Goal: Task Accomplishment & Management: Manage account settings

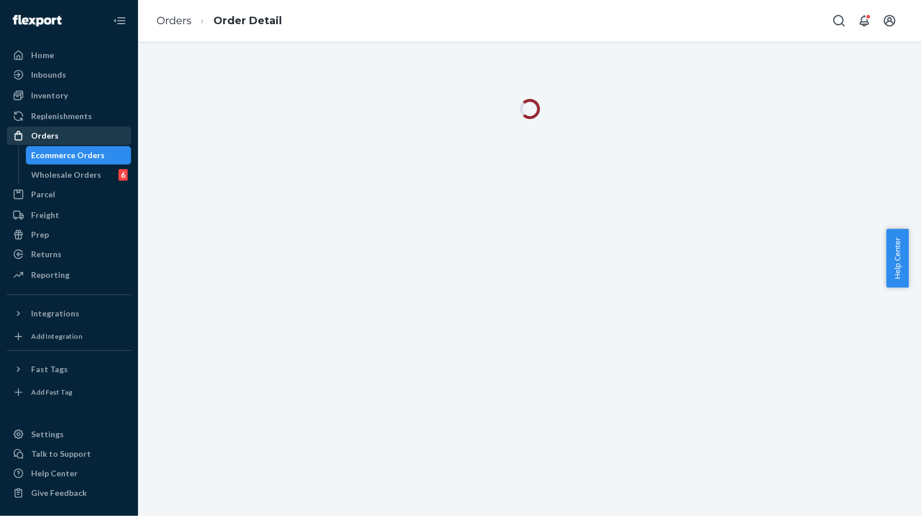
click at [80, 131] on div "Orders" at bounding box center [69, 136] width 122 height 16
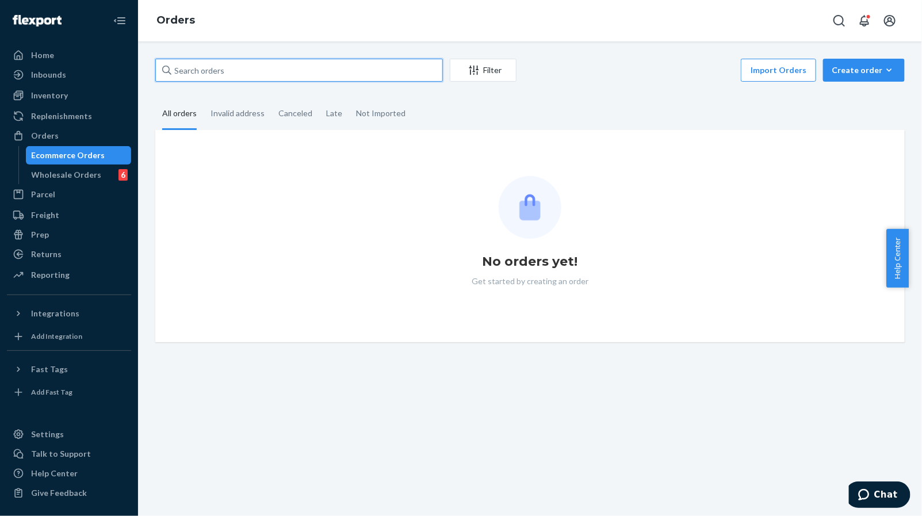
click at [240, 71] on input "text" at bounding box center [299, 70] width 288 height 23
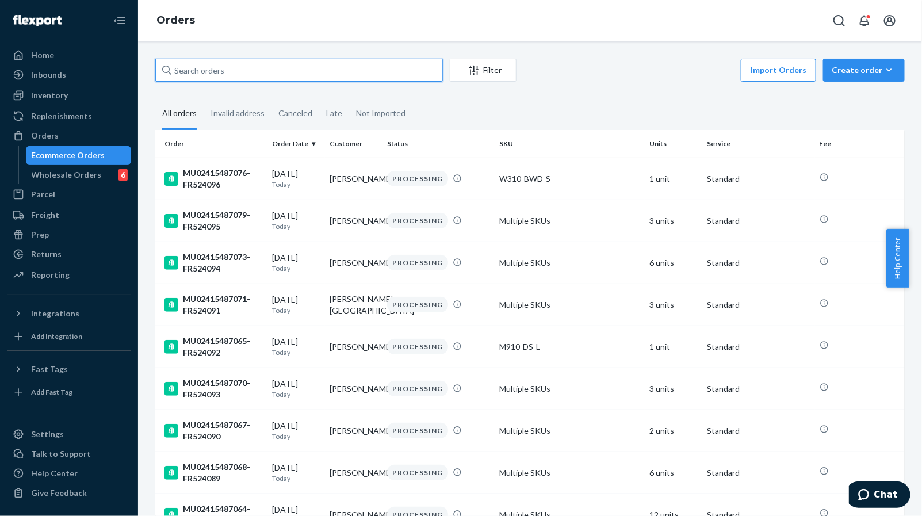
paste input "MU02415451468"
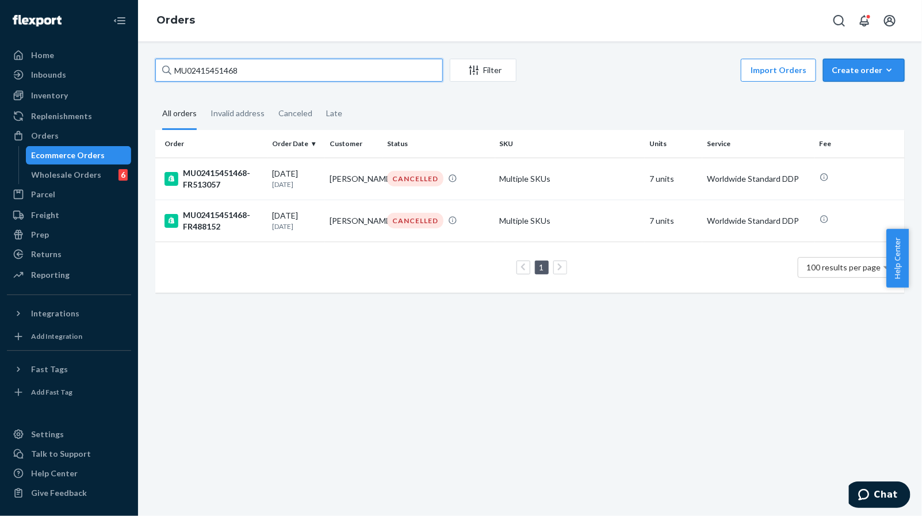
type input "MU02415451468"
click at [473, 187] on td "CANCELLED" at bounding box center [439, 179] width 112 height 42
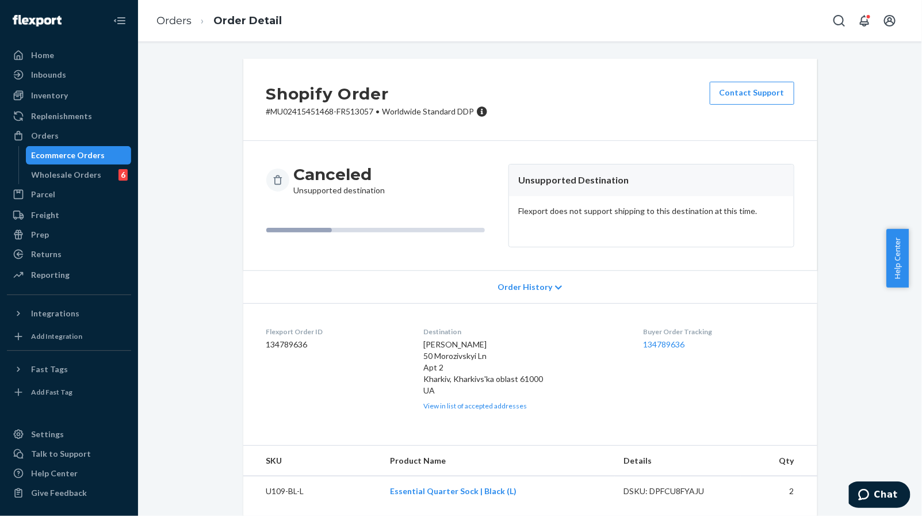
drag, startPoint x: 64, startPoint y: 137, endPoint x: 862, endPoint y: 197, distance: 799.5
click at [64, 137] on div "Orders" at bounding box center [69, 136] width 122 height 16
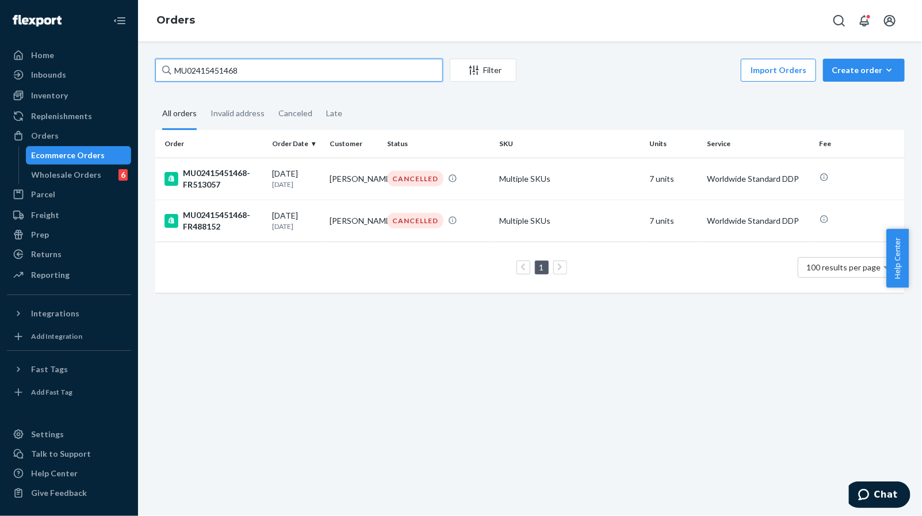
click at [337, 63] on input "MU02415451468" at bounding box center [299, 70] width 288 height 23
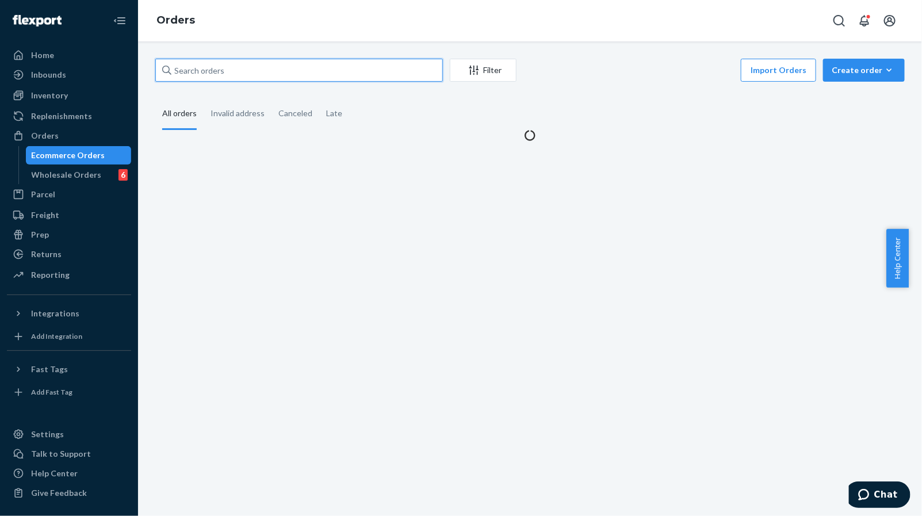
paste input "MU02415485870"
type input "MU02415485870"
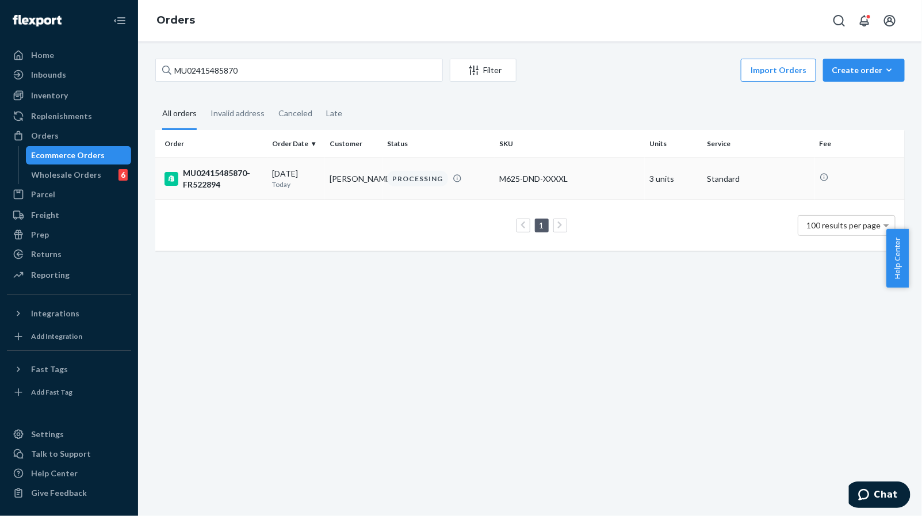
click at [354, 177] on td "[PERSON_NAME]" at bounding box center [354, 179] width 58 height 42
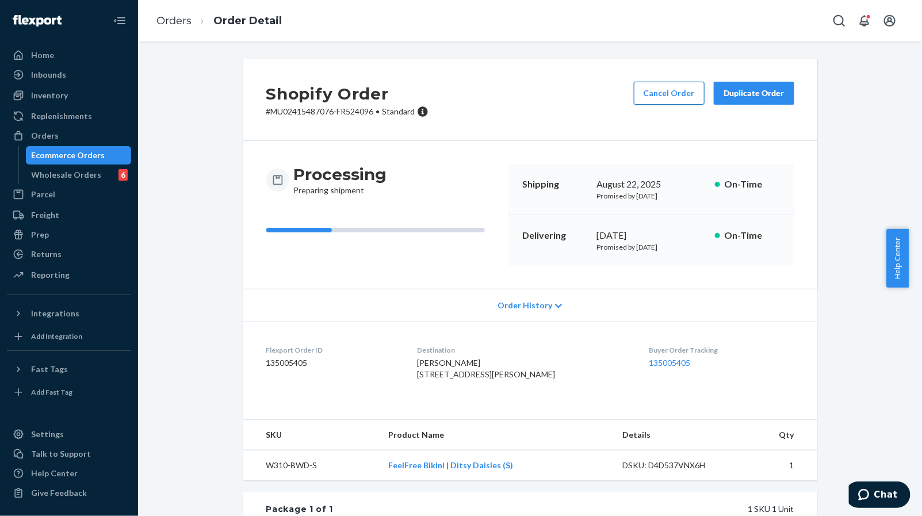
click at [651, 94] on button "Cancel Order" at bounding box center [669, 93] width 71 height 23
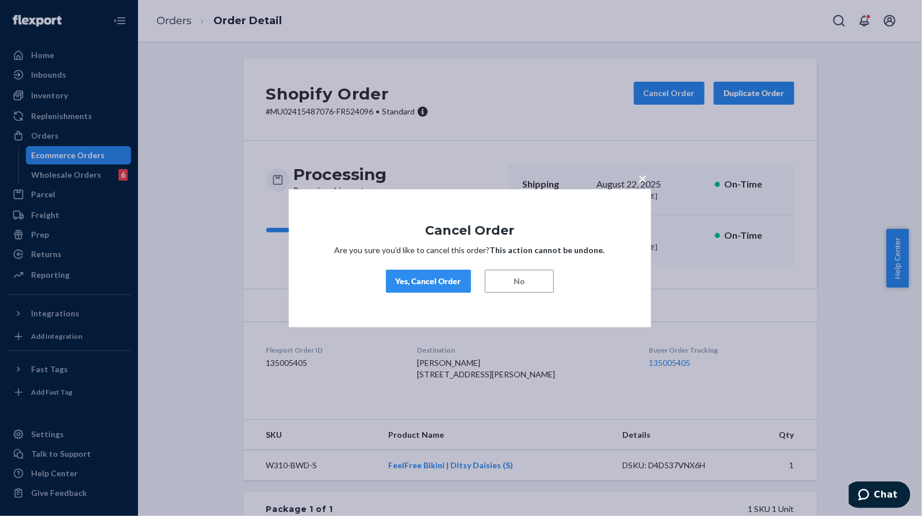
click at [640, 178] on span "×" at bounding box center [643, 178] width 9 height 20
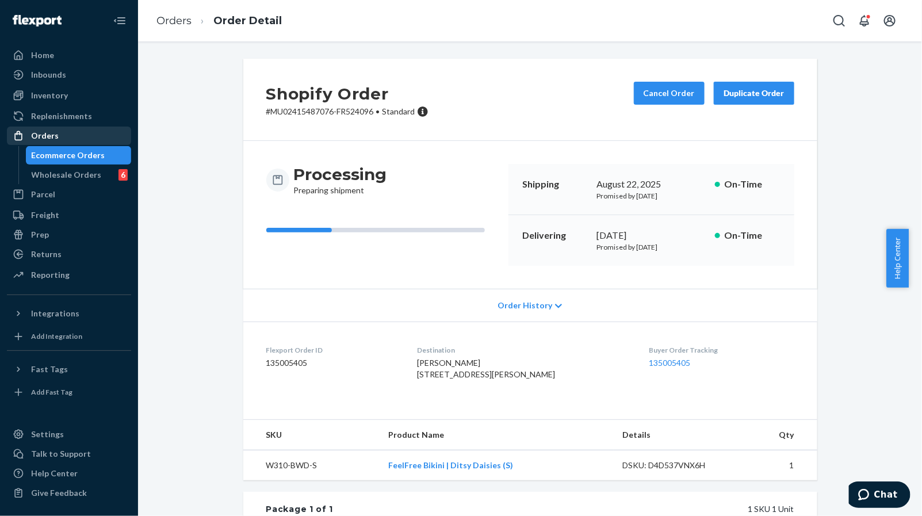
click at [57, 135] on div "Orders" at bounding box center [69, 136] width 122 height 16
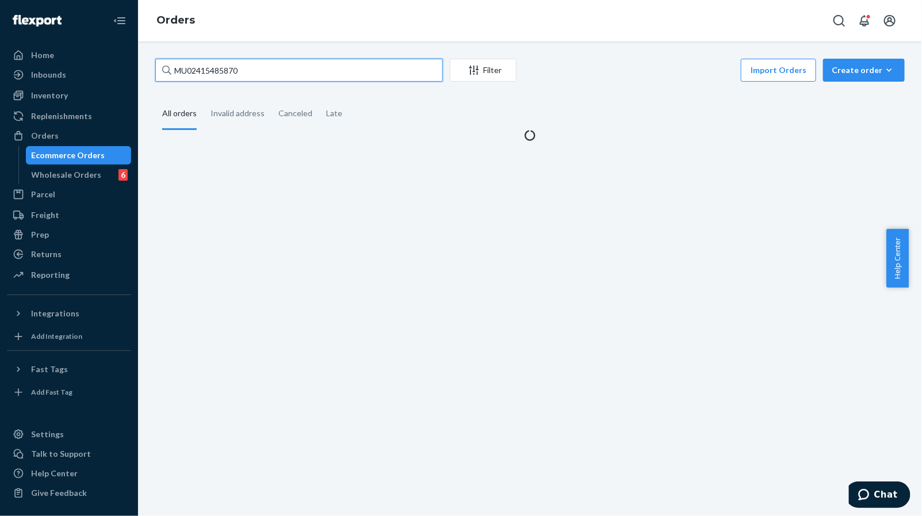
click at [286, 75] on input "MU02415485870" at bounding box center [299, 70] width 288 height 23
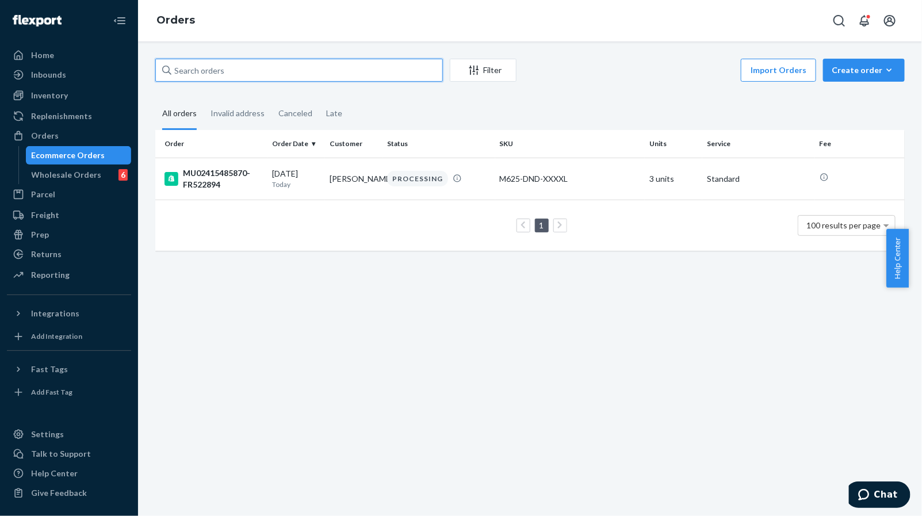
paste input "MU02415485870"
type input "MU02415485870"
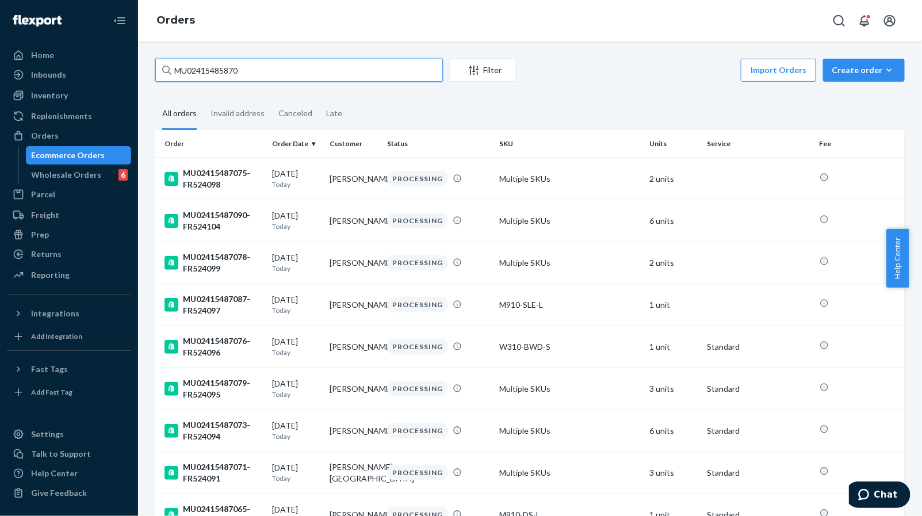
click at [316, 67] on input "MU02415485870" at bounding box center [299, 70] width 288 height 23
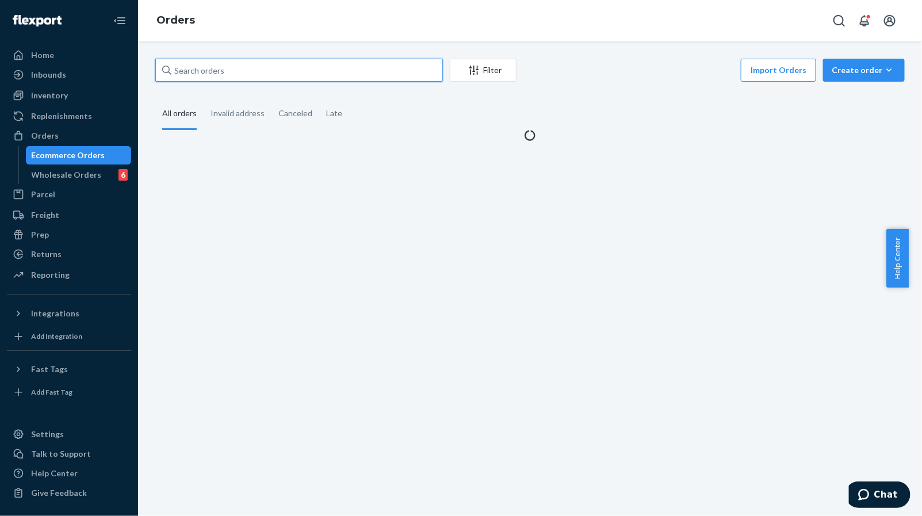
paste input "MU02415485870"
type input "MU02415485870"
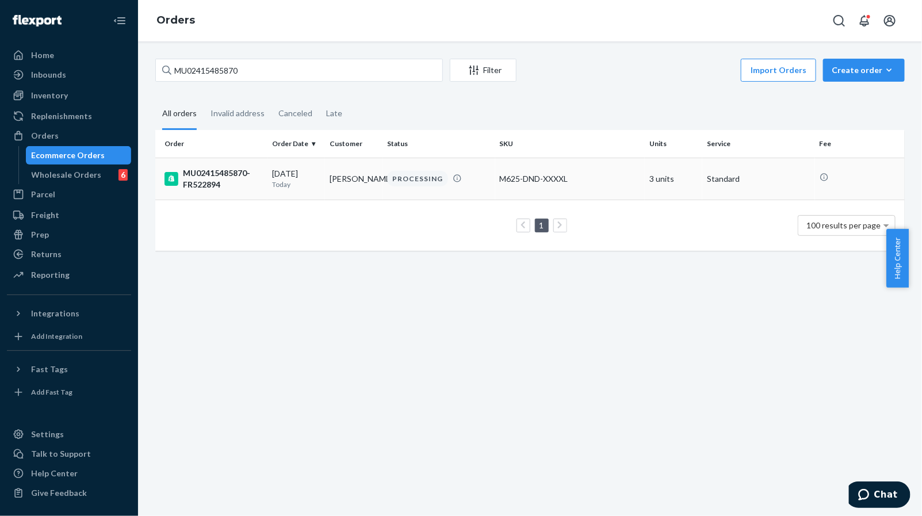
click at [342, 179] on td "[PERSON_NAME]" at bounding box center [354, 179] width 58 height 42
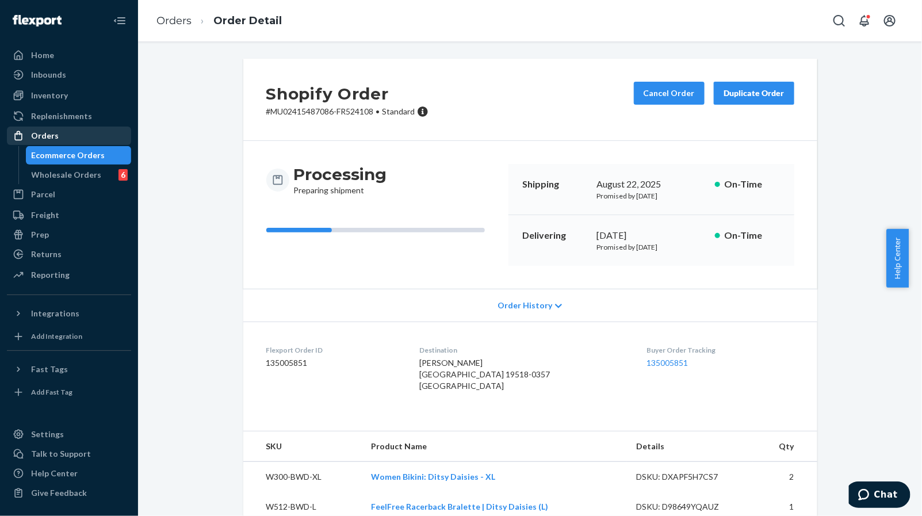
click at [64, 140] on div "Orders" at bounding box center [69, 136] width 122 height 16
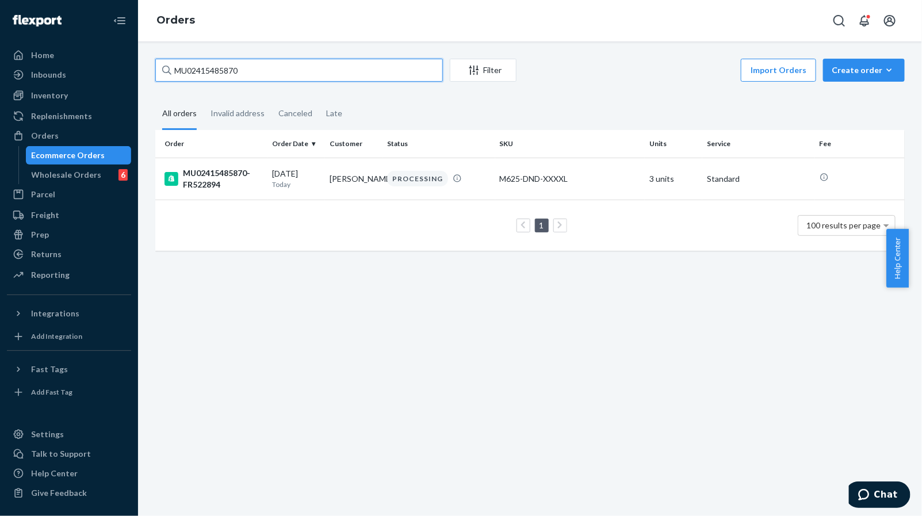
click at [309, 74] on input "MU02415485870" at bounding box center [299, 70] width 288 height 23
click at [368, 183] on td "[PERSON_NAME]" at bounding box center [354, 179] width 58 height 42
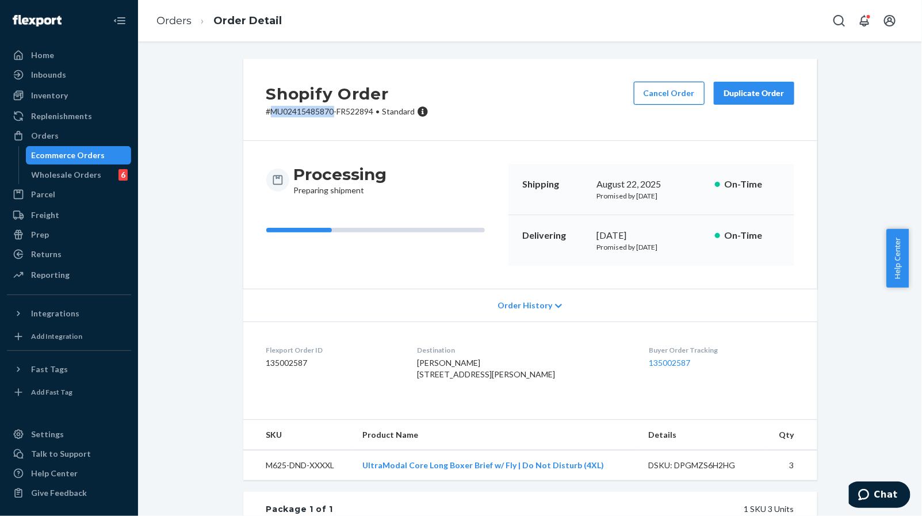
click at [660, 94] on button "Cancel Order" at bounding box center [669, 93] width 71 height 23
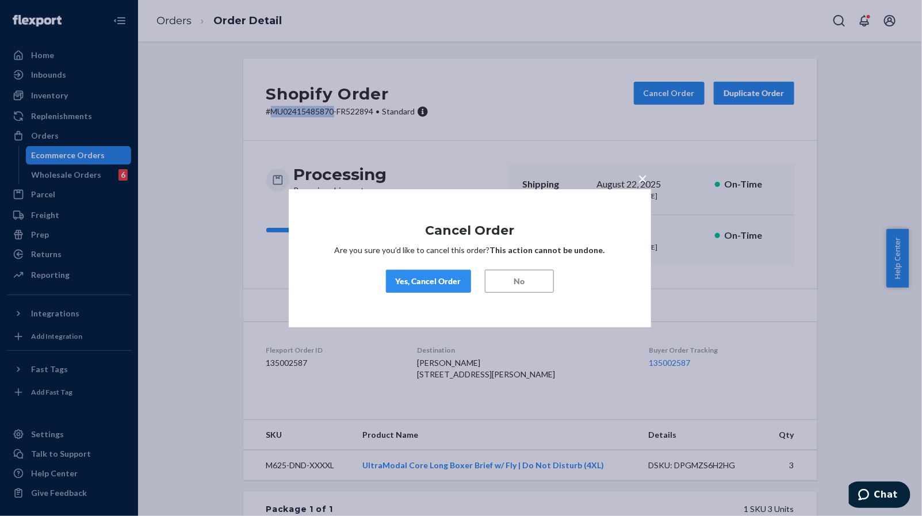
click at [442, 284] on div "Yes, Cancel Order" at bounding box center [429, 282] width 66 height 12
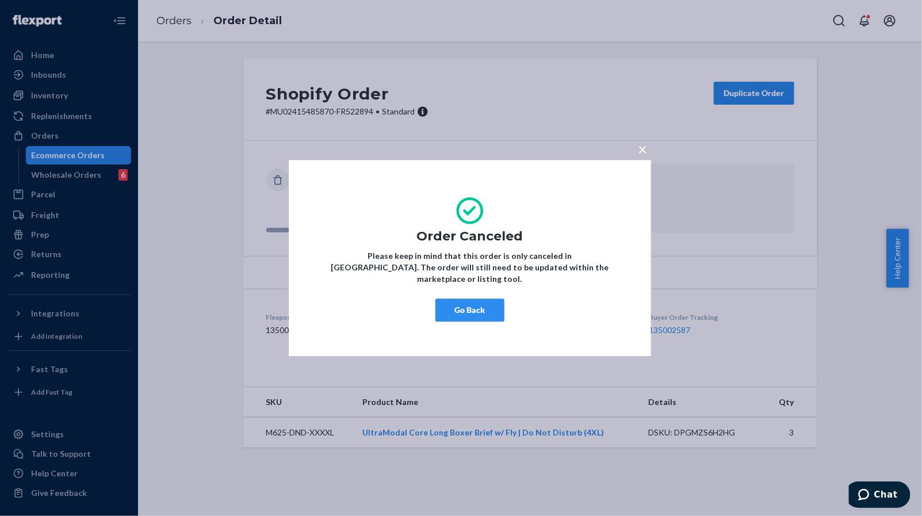
drag, startPoint x: 476, startPoint y: 303, endPoint x: 502, endPoint y: 302, distance: 25.9
click at [476, 303] on button "Go Back" at bounding box center [469, 310] width 69 height 23
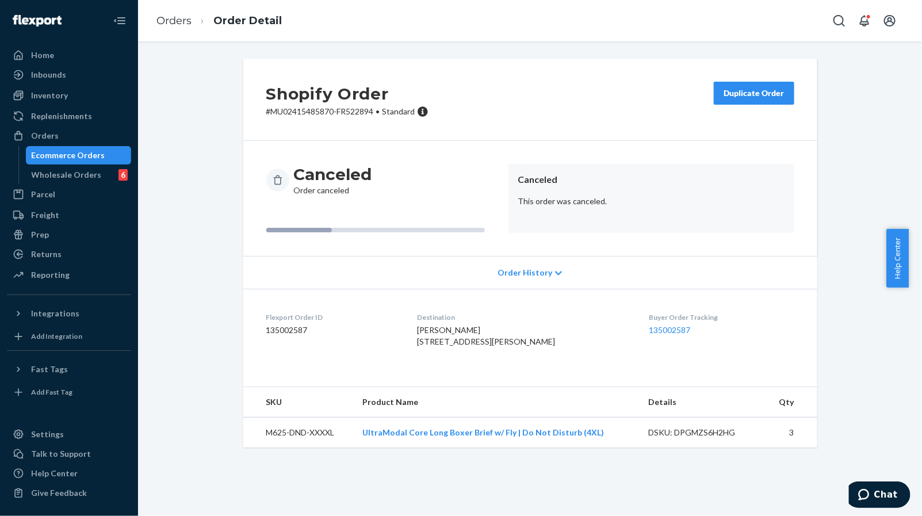
click at [235, 152] on div "Shopify Order # MU02415485870-FR522894 • Standard Duplicate Order Canceled Orde…" at bounding box center [530, 253] width 591 height 389
click at [57, 135] on div "Orders" at bounding box center [69, 136] width 122 height 16
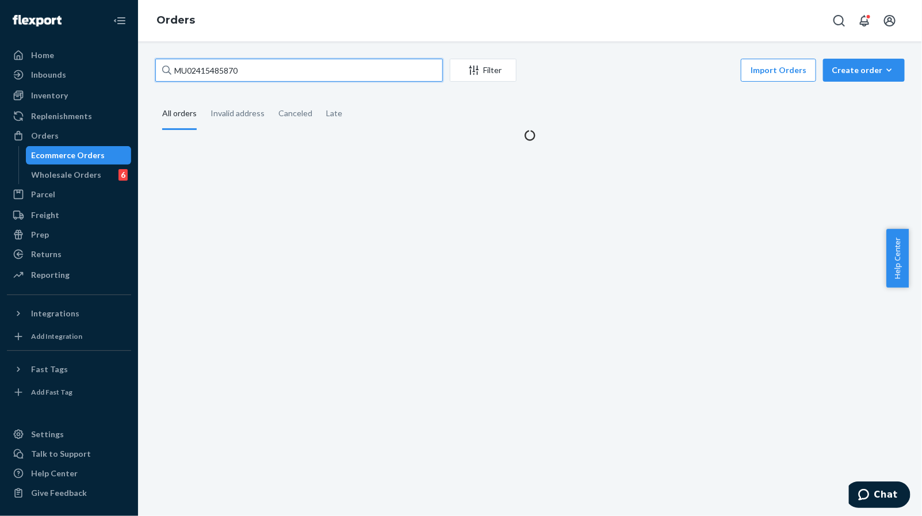
click at [311, 63] on input "MU02415485870" at bounding box center [299, 70] width 288 height 23
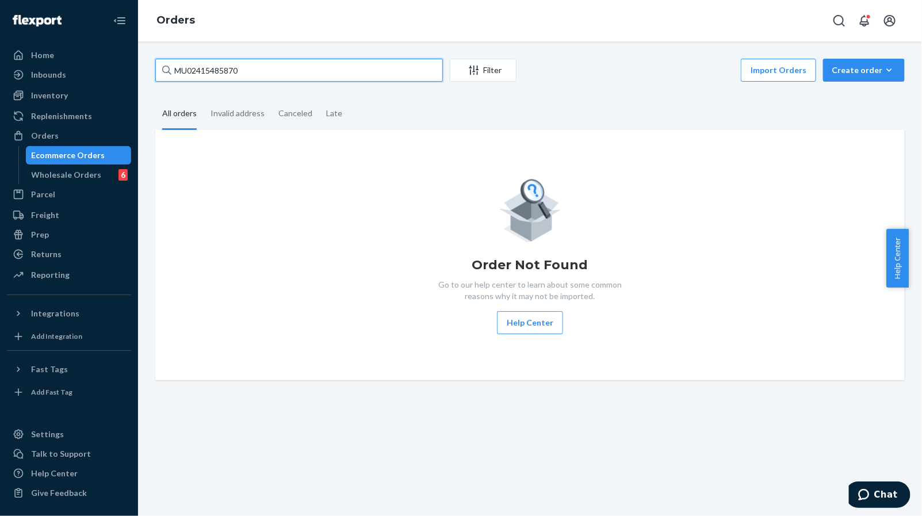
paste input "51468"
type input "MU02415451468"
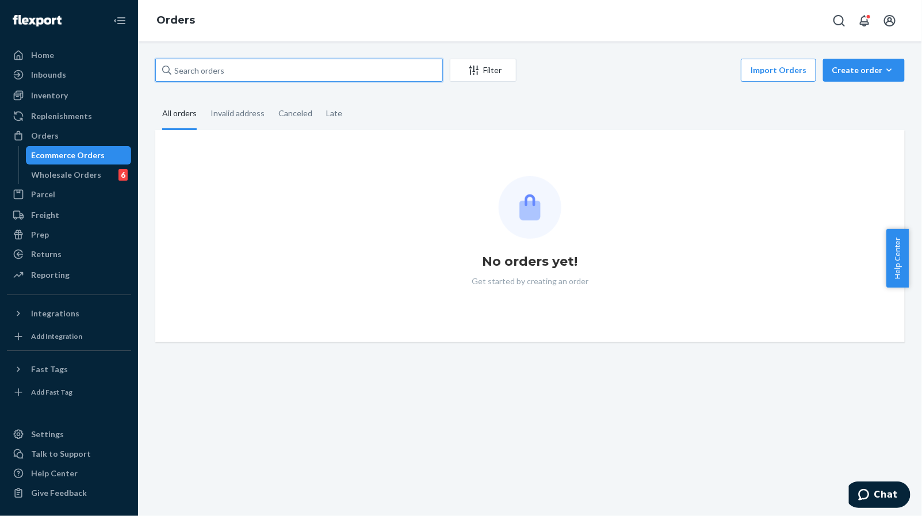
paste input "MU02415451468"
type input "MU02415451468"
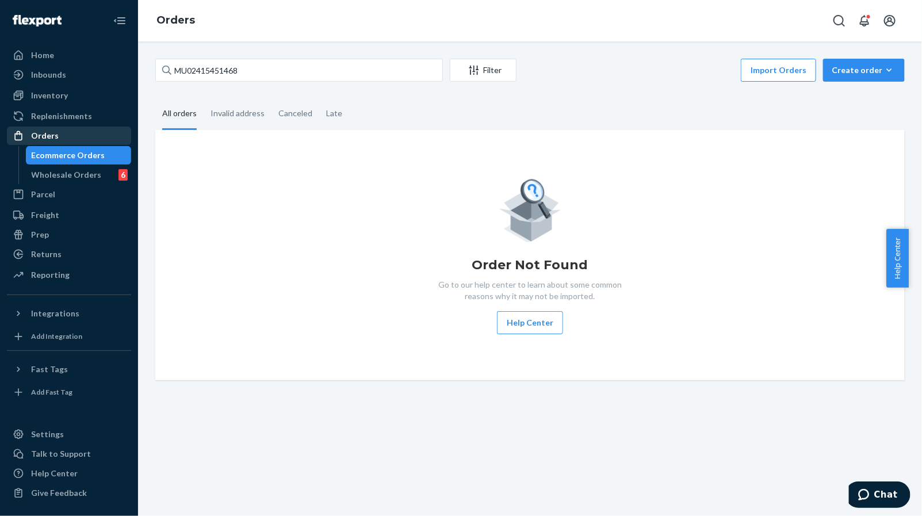
click at [70, 144] on link "Orders" at bounding box center [69, 136] width 124 height 18
click at [263, 71] on input "MU02415451468" at bounding box center [299, 70] width 288 height 23
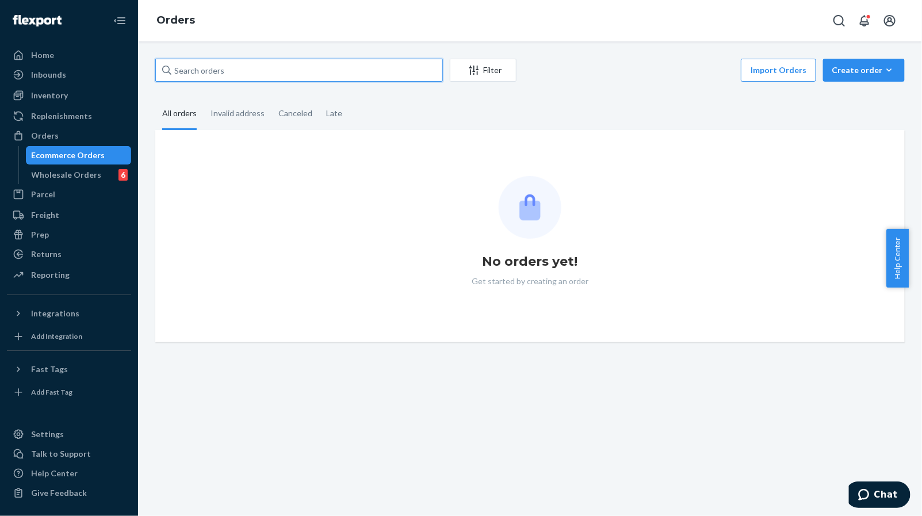
paste input "MU02415451468"
type input "MU02415451468"
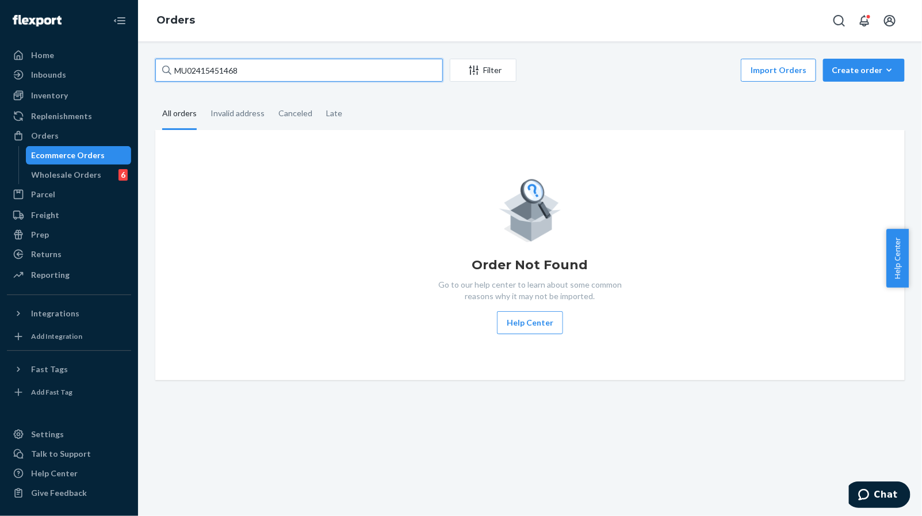
click at [299, 66] on input "MU02415451468" at bounding box center [299, 70] width 288 height 23
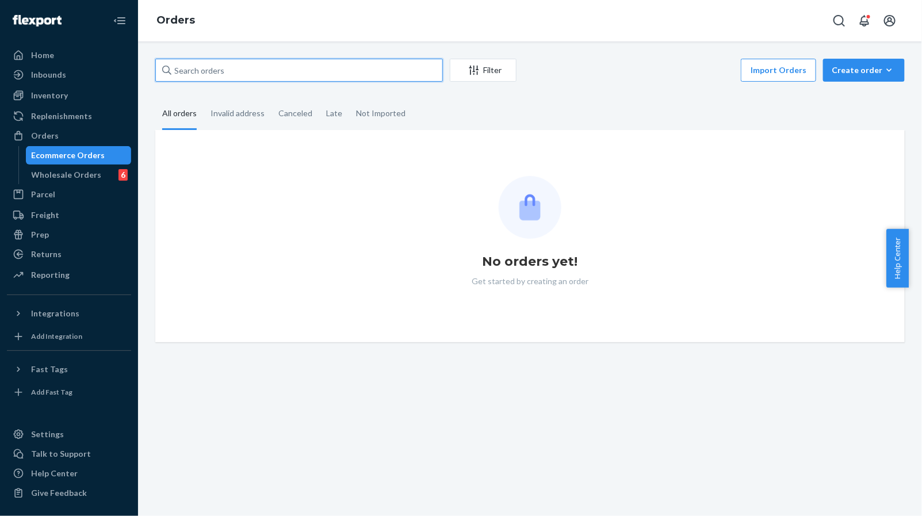
click at [259, 77] on input "text" at bounding box center [299, 70] width 288 height 23
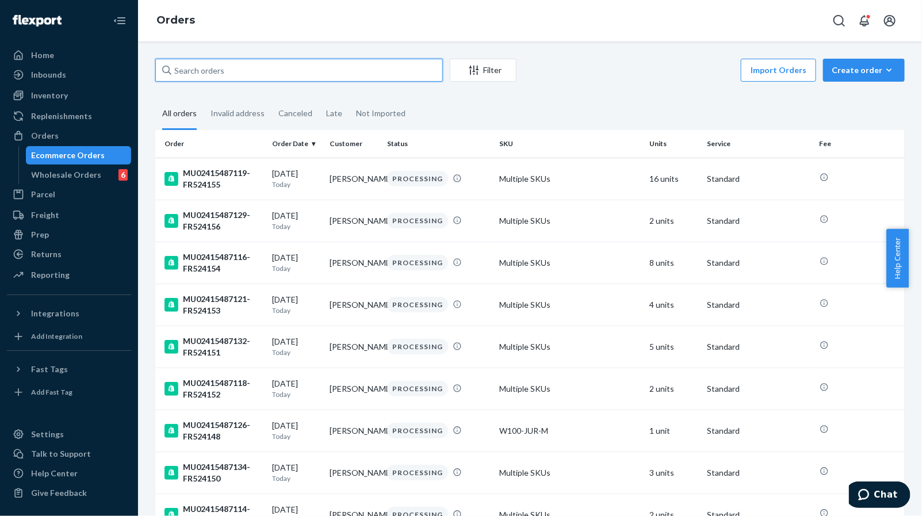
paste input "MU02415451468"
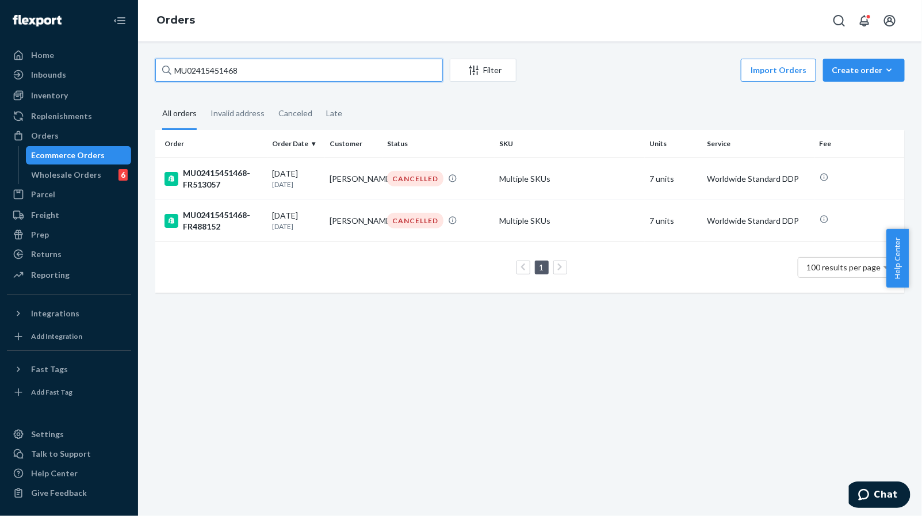
click at [242, 67] on input "MU02415451468" at bounding box center [299, 70] width 288 height 23
type input "MU02415451468"
click at [289, 179] on p "[DATE]" at bounding box center [296, 184] width 48 height 10
